Goal: Communication & Community: Ask a question

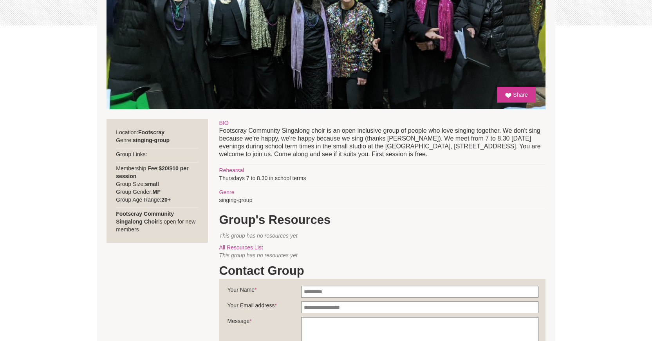
scroll to position [293, 0]
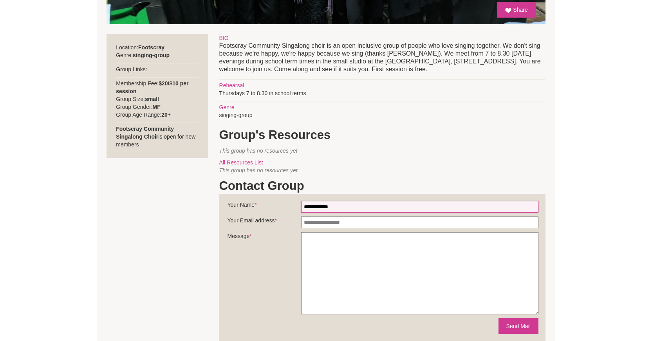
type input "**********"
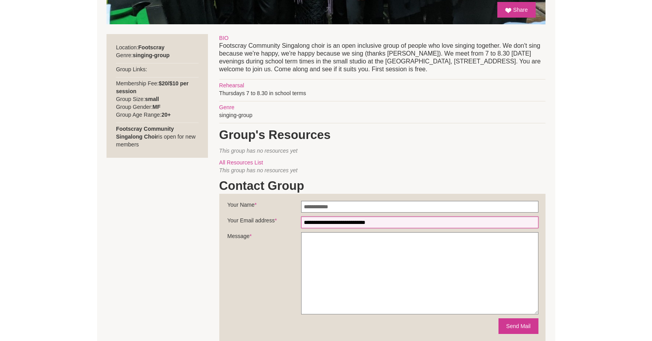
type input "**********"
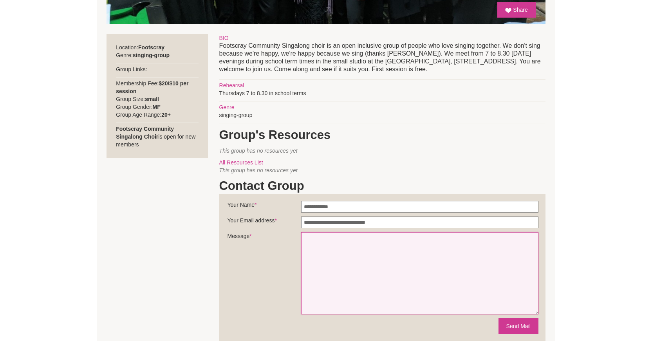
click at [326, 248] on textarea "Message *" at bounding box center [419, 273] width 237 height 82
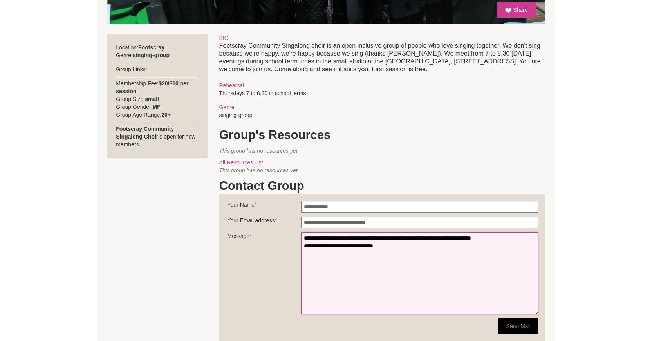
type textarea "**********"
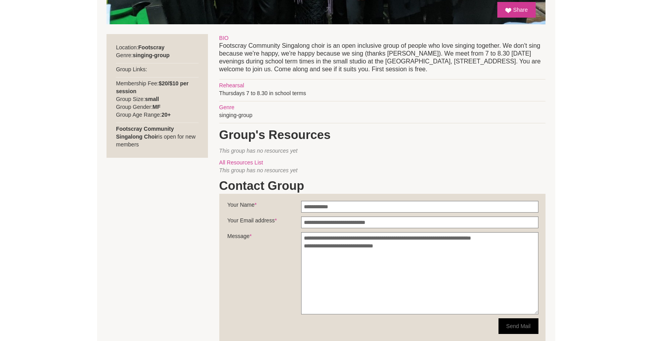
click at [520, 322] on button "Send Mail" at bounding box center [519, 327] width 40 height 16
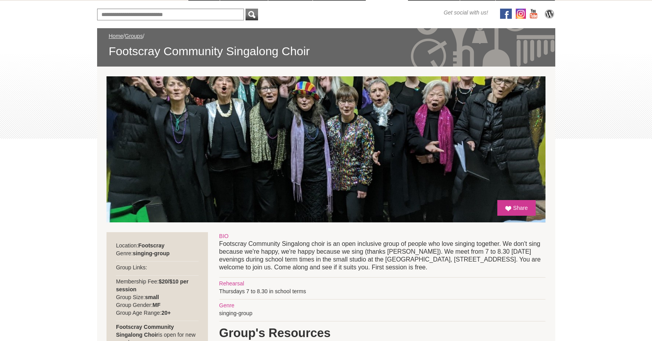
scroll to position [18, 0]
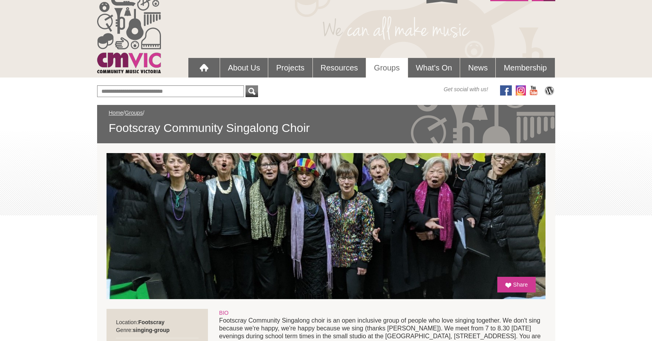
click at [601, 181] on div "Blog Support Us Contact Us Member Login 0 About Us What We Do" at bounding box center [326, 341] width 652 height 719
click at [529, 66] on link "Membership" at bounding box center [525, 68] width 59 height 20
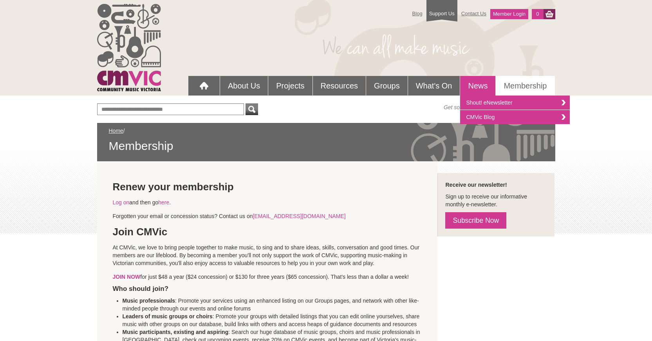
click at [472, 80] on link "News" at bounding box center [477, 86] width 35 height 20
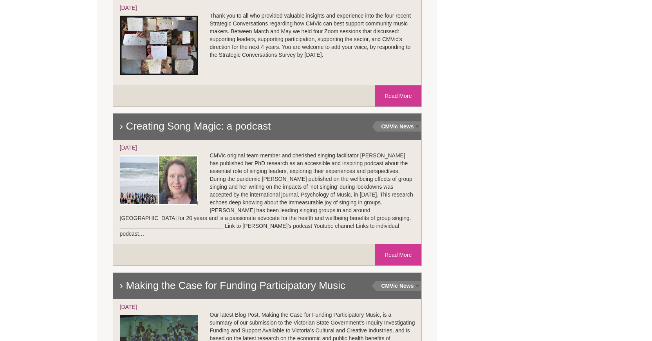
scroll to position [605, 0]
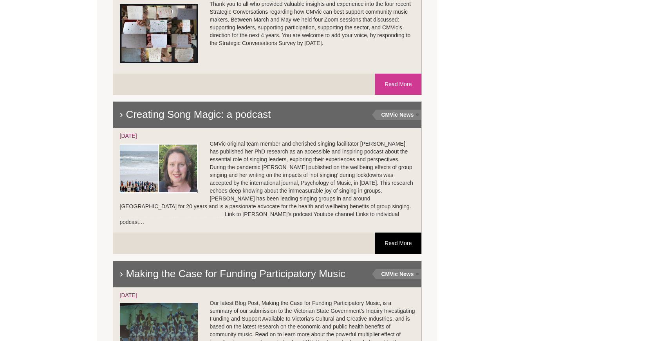
click at [399, 233] on link "Read More" at bounding box center [398, 243] width 47 height 21
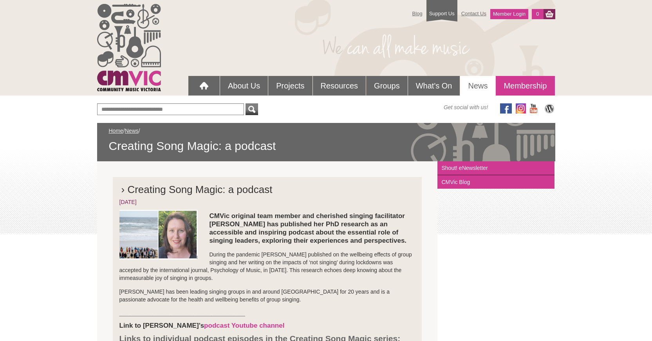
click at [520, 86] on link "Membership" at bounding box center [525, 86] width 59 height 20
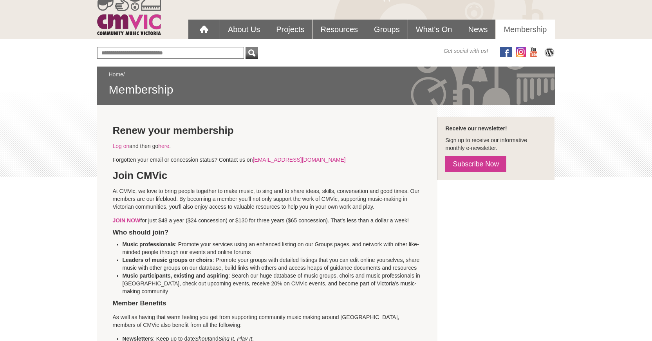
scroll to position [139, 0]
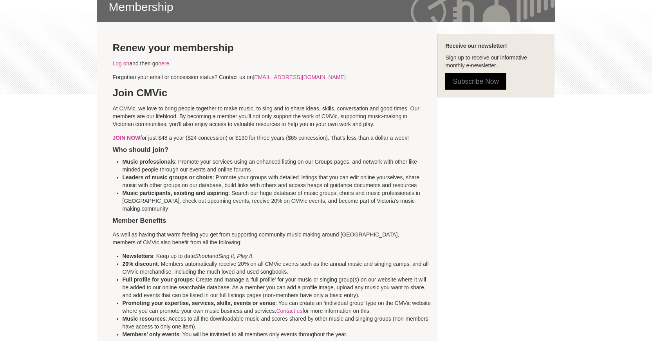
click at [477, 80] on link "Subscribe Now" at bounding box center [475, 81] width 61 height 16
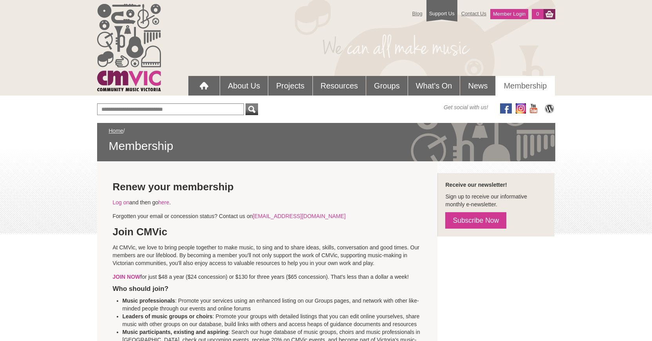
click at [520, 108] on img at bounding box center [521, 108] width 10 height 10
